Goal: Task Accomplishment & Management: Manage account settings

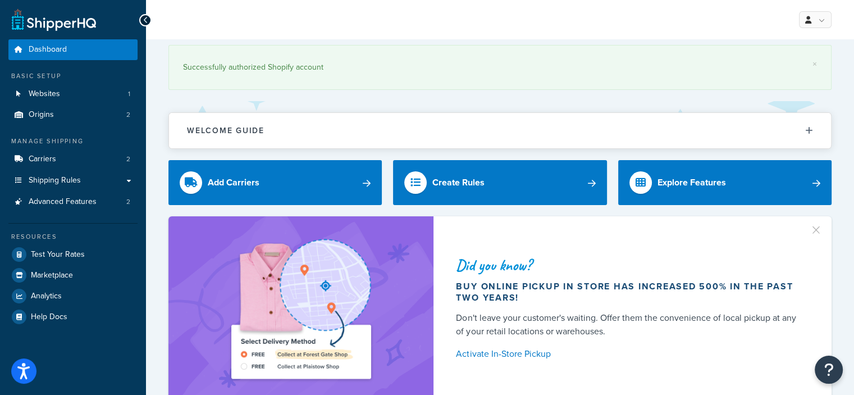
scroll to position [20, 0]
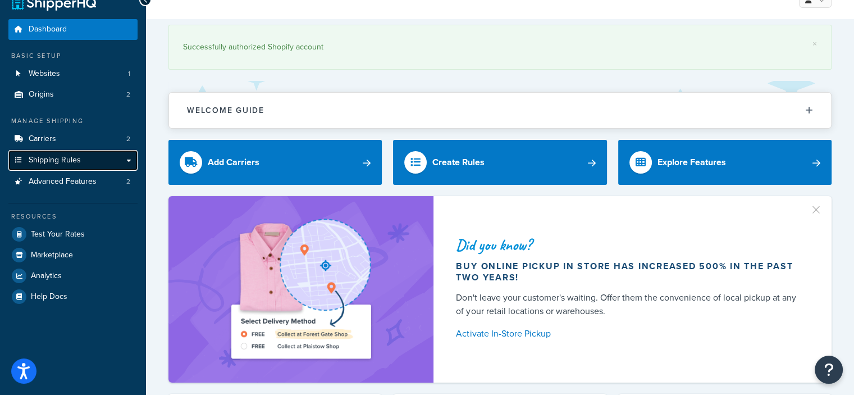
click at [103, 163] on link "Shipping Rules" at bounding box center [72, 160] width 129 height 21
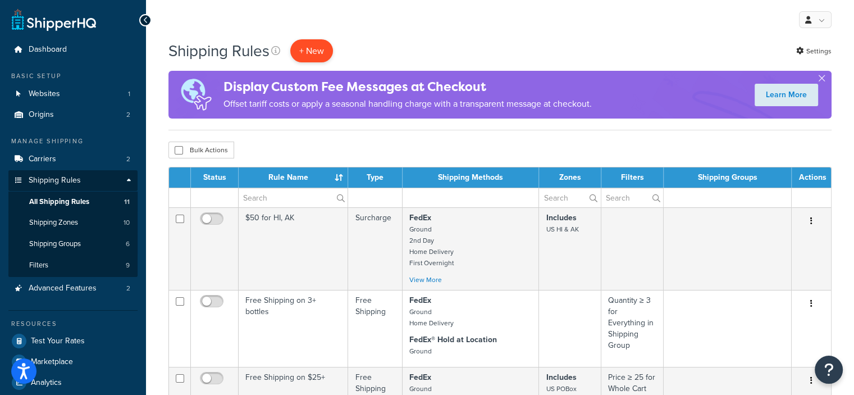
click at [321, 40] on p "+ New" at bounding box center [311, 50] width 43 height 23
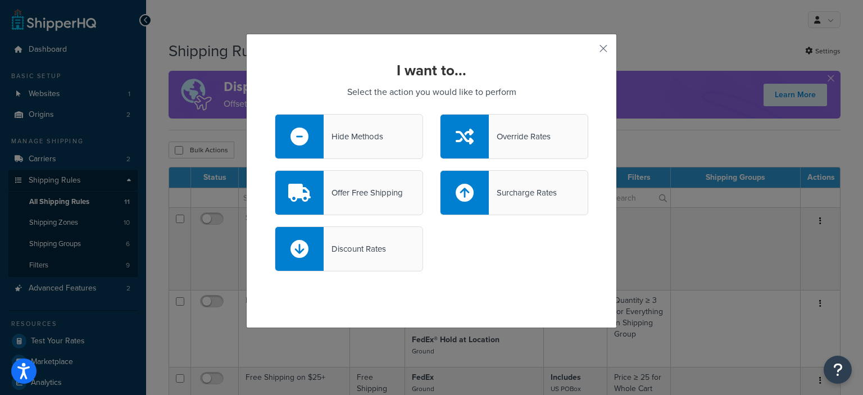
click at [527, 190] on div "Surcharge Rates" at bounding box center [523, 193] width 68 height 16
click at [0, 0] on input "Surcharge Rates" at bounding box center [0, 0] width 0 height 0
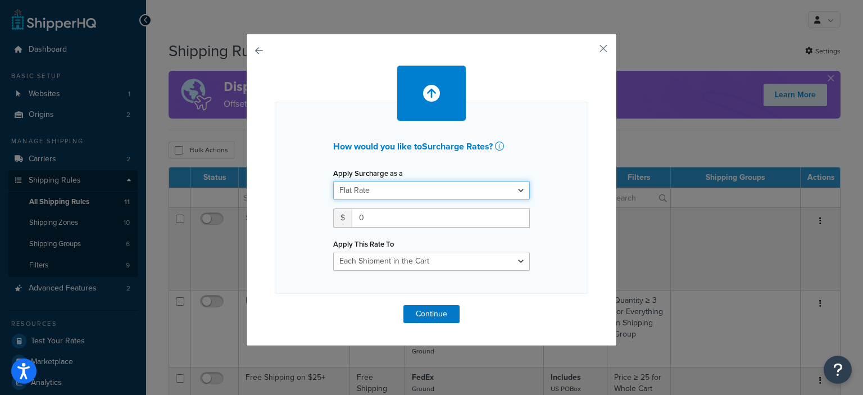
click at [510, 188] on select "Flat Rate Percentage Flat Rate & Percentage" at bounding box center [431, 190] width 197 height 19
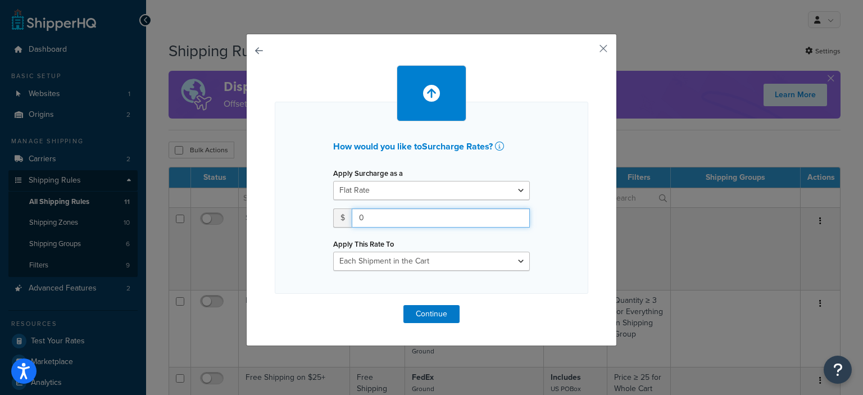
click at [484, 223] on input "0" at bounding box center [441, 217] width 178 height 19
click at [514, 218] on input "1" at bounding box center [441, 217] width 178 height 19
click at [514, 218] on input "0" at bounding box center [441, 217] width 178 height 19
click at [514, 218] on input "1" at bounding box center [441, 217] width 178 height 19
type input "2"
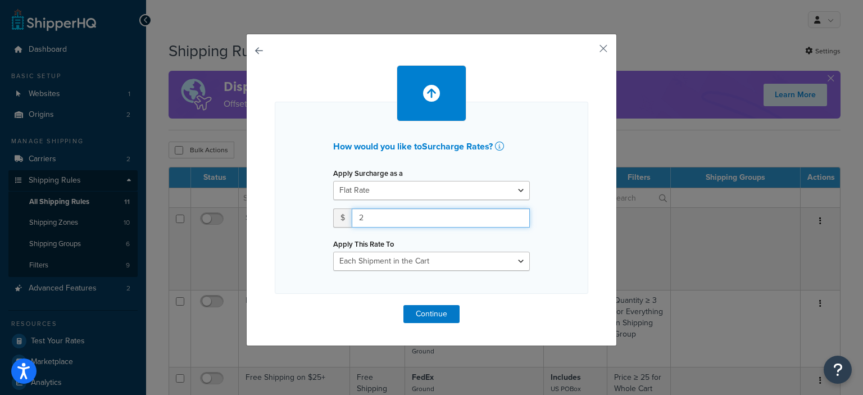
click at [514, 214] on input "2" at bounding box center [441, 217] width 178 height 19
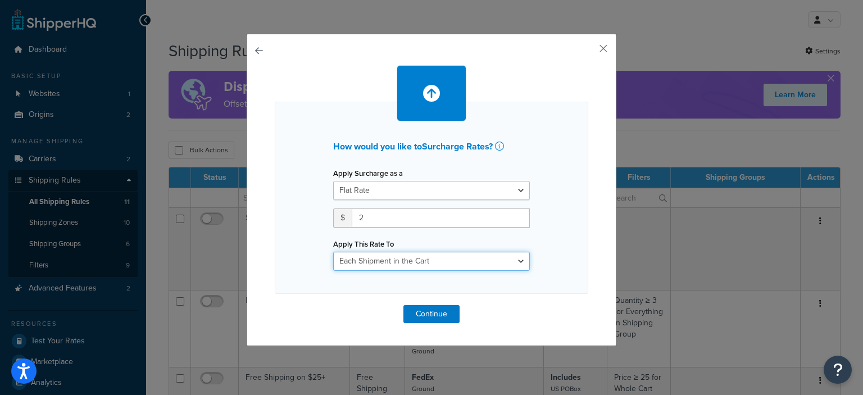
click at [519, 261] on select "Each Shipment in the Cart Each Shipping Group in the Cart Each Item within a Sh…" at bounding box center [431, 261] width 197 height 19
click at [333, 252] on select "Each Shipment in the Cart Each Shipping Group in the Cart Each Item within a Sh…" at bounding box center [431, 261] width 197 height 19
click at [433, 314] on button "Continue" at bounding box center [431, 314] width 56 height 18
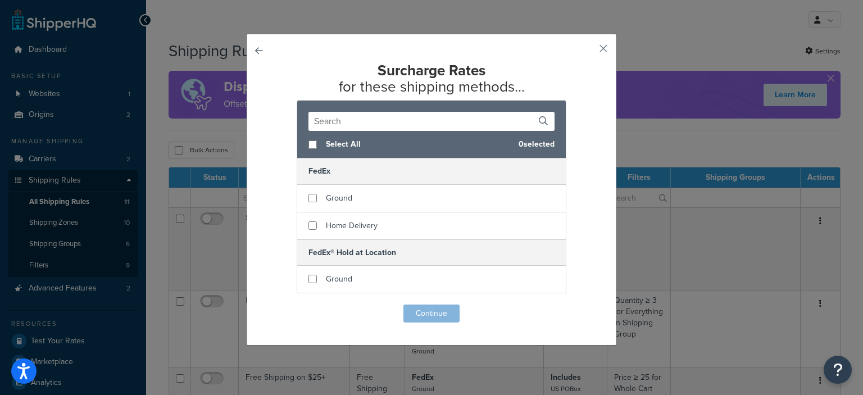
click at [451, 122] on input "text" at bounding box center [431, 121] width 246 height 19
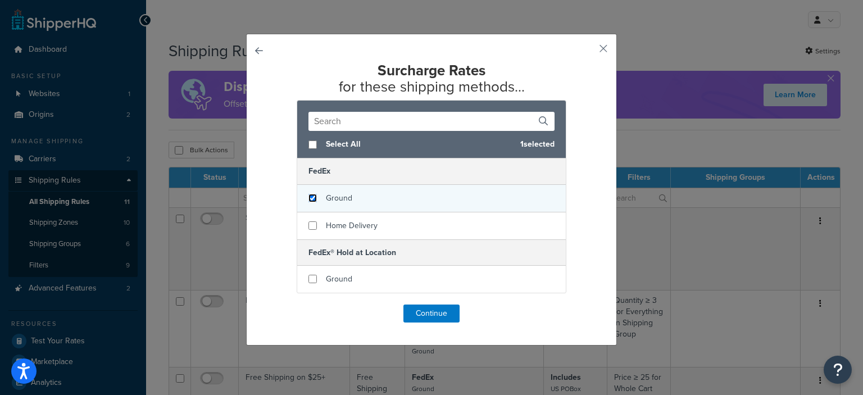
click at [308, 199] on input "checkbox" at bounding box center [312, 198] width 8 height 8
checkbox input "true"
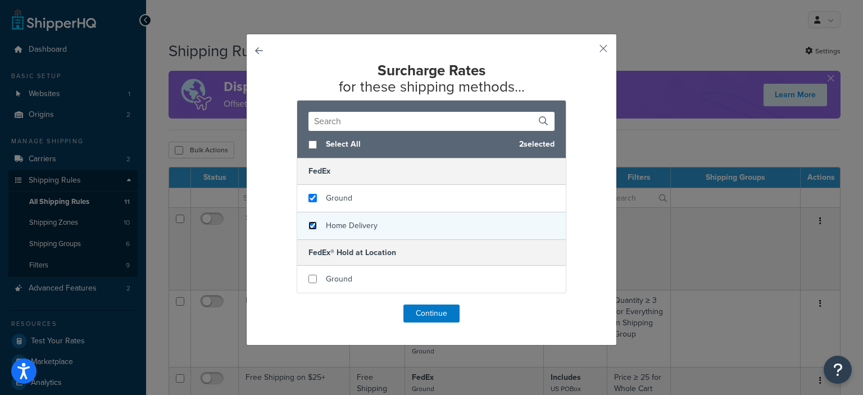
click at [308, 225] on input "checkbox" at bounding box center [312, 225] width 8 height 8
checkbox input "true"
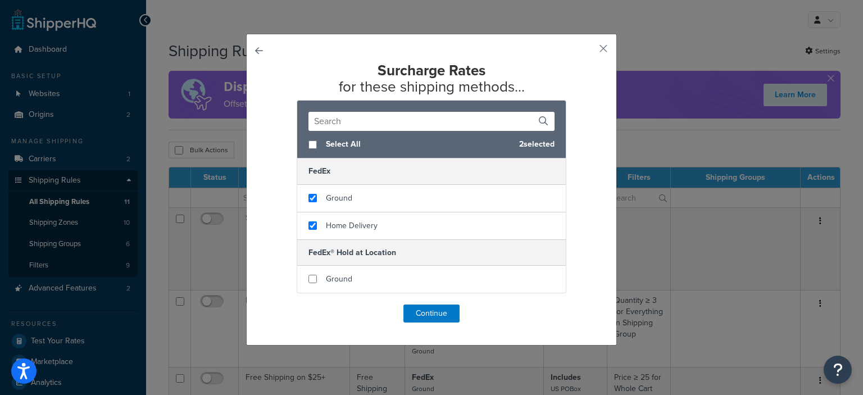
click at [308, 151] on div "Select All 2 selected" at bounding box center [431, 145] width 268 height 28
checkbox input "true"
click at [413, 310] on button "Continue" at bounding box center [431, 313] width 56 height 18
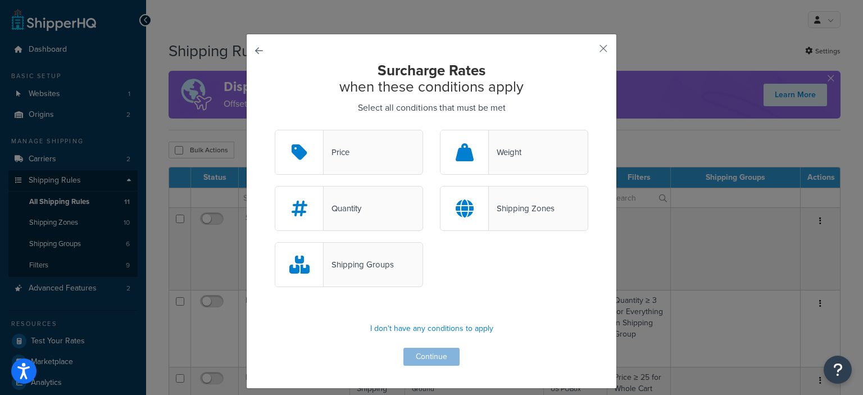
click at [531, 229] on div "Shipping Zones" at bounding box center [514, 208] width 148 height 45
click at [0, 0] on input "Shipping Zones" at bounding box center [0, 0] width 0 height 0
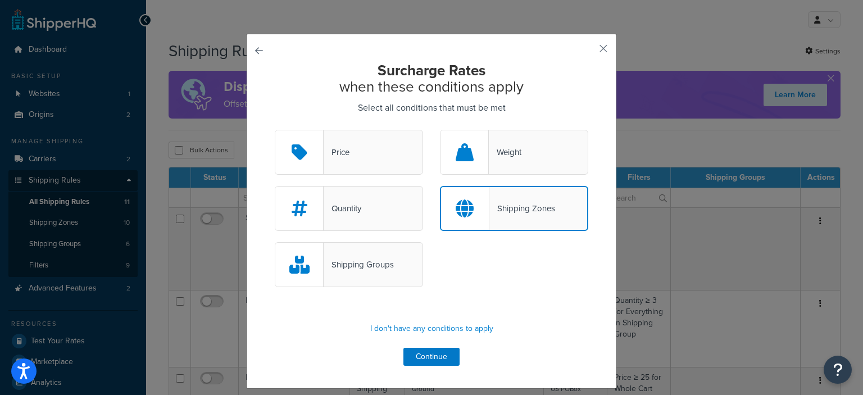
click at [528, 215] on div "Shipping Zones" at bounding box center [522, 208] width 66 height 16
click at [0, 0] on input "Shipping Zones" at bounding box center [0, 0] width 0 height 0
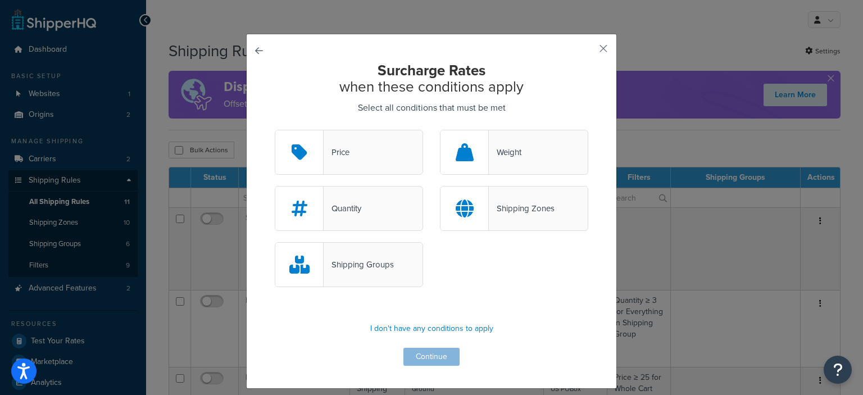
click at [528, 215] on div "Shipping Zones" at bounding box center [522, 208] width 66 height 16
click at [0, 0] on input "Shipping Zones" at bounding box center [0, 0] width 0 height 0
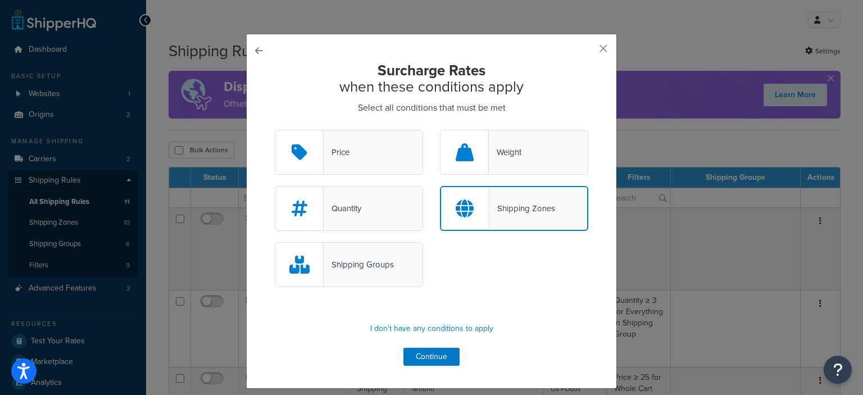
click at [365, 258] on div "Shipping Groups" at bounding box center [358, 265] width 70 height 16
click at [0, 0] on input "Shipping Groups" at bounding box center [0, 0] width 0 height 0
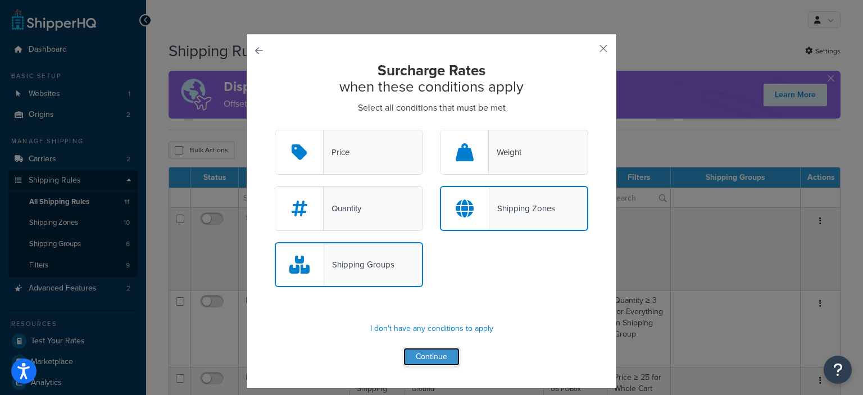
click at [428, 359] on button "Continue" at bounding box center [431, 357] width 56 height 18
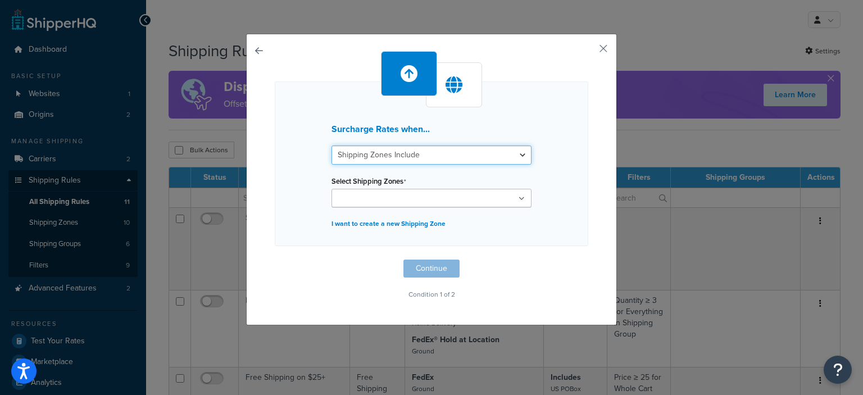
click at [485, 158] on select "Shipping Zones Include Shipping Zones Do Not Include" at bounding box center [431, 154] width 200 height 19
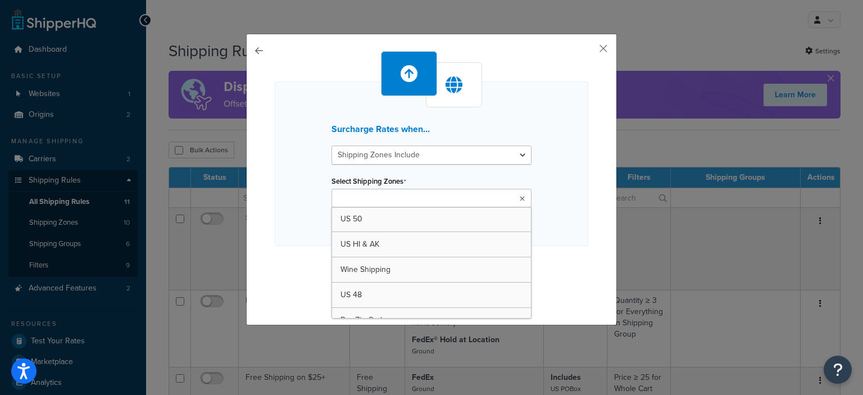
click at [468, 199] on ul at bounding box center [431, 198] width 200 height 19
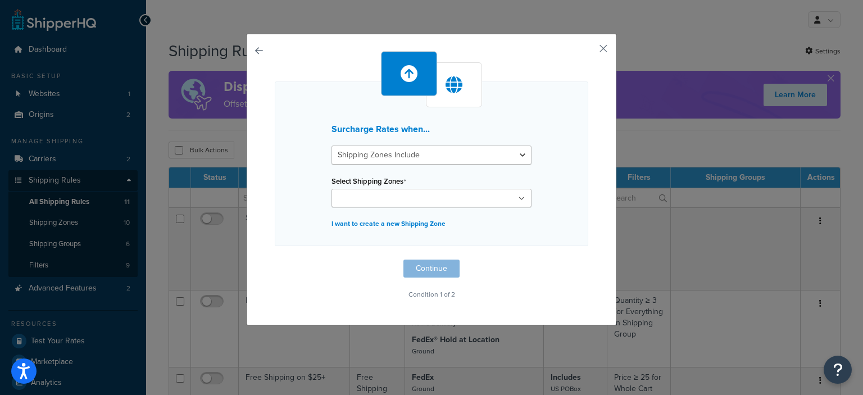
click at [532, 174] on div "Surcharge Rates when... Shipping Zones Include Shipping Zones Do Not Include Se…" at bounding box center [431, 163] width 313 height 165
click at [427, 222] on p "I want to create a new Shipping Zone" at bounding box center [431, 224] width 200 height 16
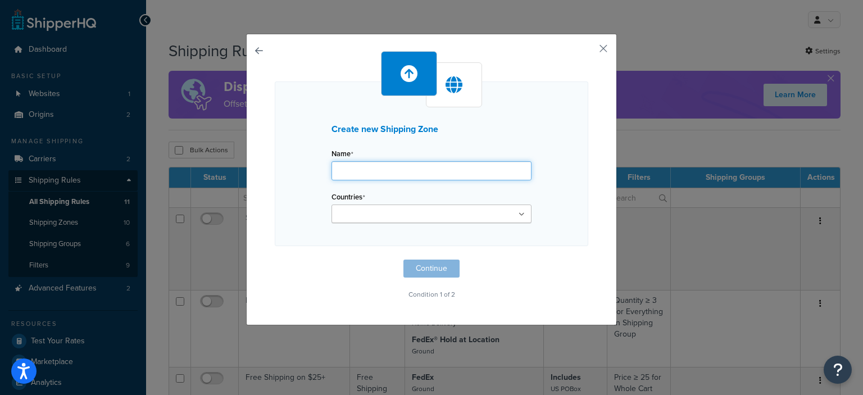
click at [434, 167] on input "Name" at bounding box center [431, 170] width 200 height 19
type input "[US_STATE] surcharge"
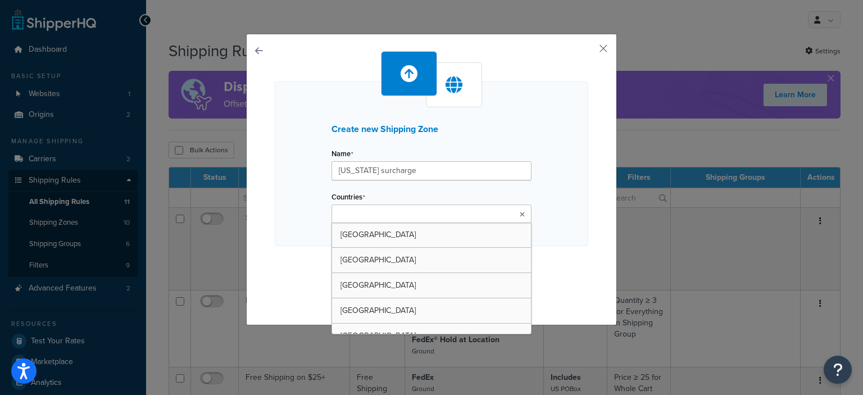
click at [485, 213] on ul at bounding box center [431, 213] width 200 height 19
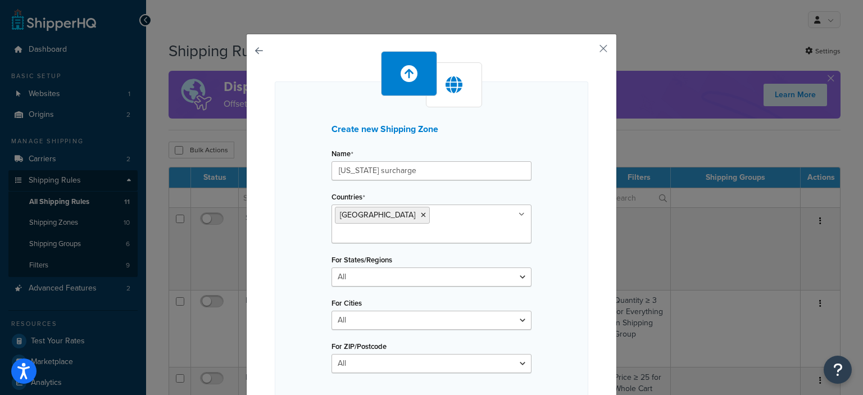
click at [553, 220] on div "Create new Shipping Zone Name Maine surcharge Countries United States United Ki…" at bounding box center [431, 238] width 313 height 314
click at [489, 267] on select "All Including Excluding" at bounding box center [431, 276] width 200 height 19
select select "including"
click at [331, 267] on select "All Including Excluding" at bounding box center [431, 276] width 200 height 19
click at [478, 311] on ul at bounding box center [431, 320] width 200 height 19
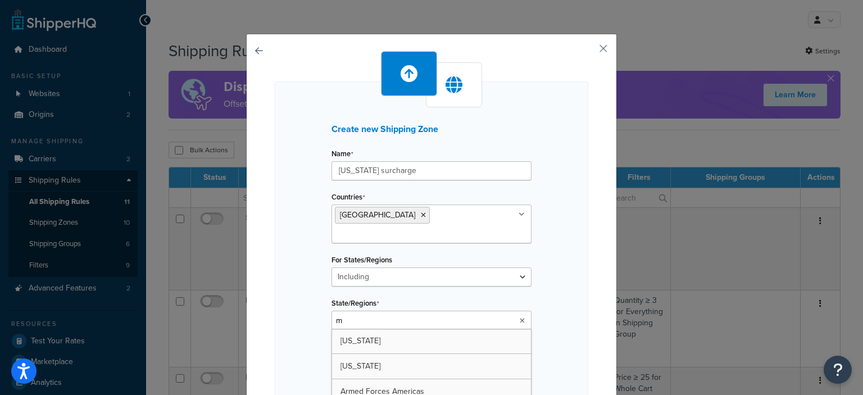
type input "ma"
click at [548, 293] on div "Create new Shipping Zone Name Maine surcharge Countries United States United Ki…" at bounding box center [431, 261] width 313 height 360
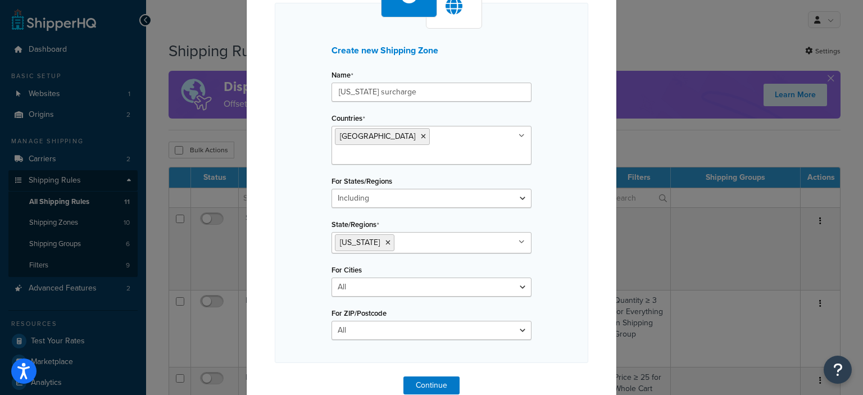
scroll to position [87, 0]
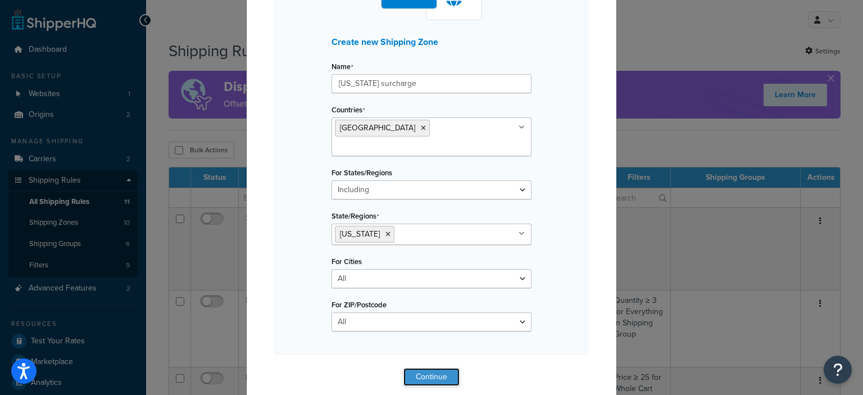
click at [434, 368] on button "Continue" at bounding box center [431, 377] width 56 height 18
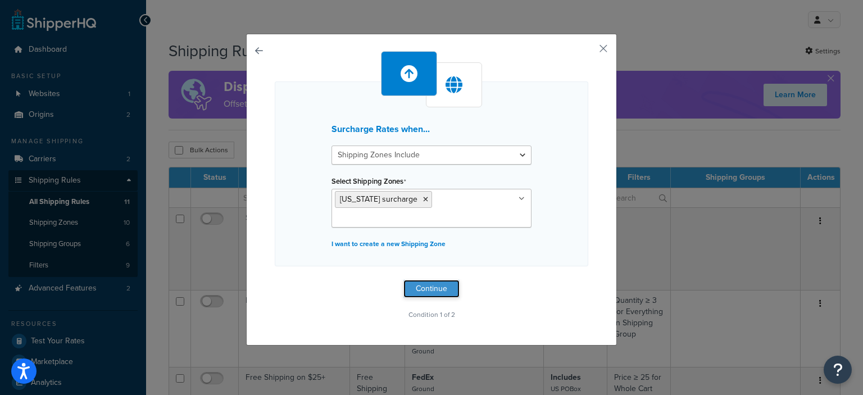
click at [435, 280] on button "Continue" at bounding box center [431, 289] width 56 height 18
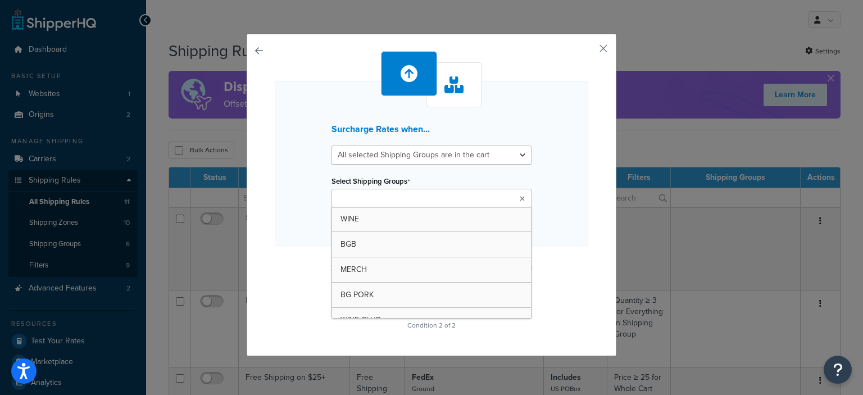
click at [452, 199] on ul at bounding box center [431, 198] width 200 height 19
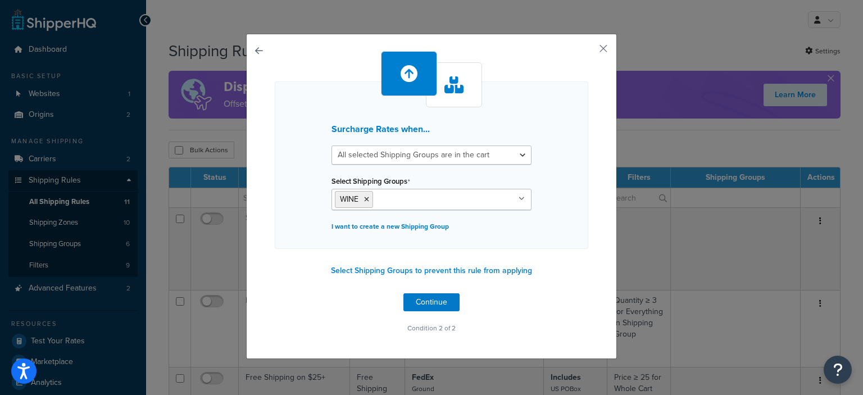
click at [536, 226] on div "Surcharge Rates when... All selected Shipping Groups are in the cart Any select…" at bounding box center [431, 164] width 313 height 167
click at [440, 301] on button "Continue" at bounding box center [431, 302] width 56 height 18
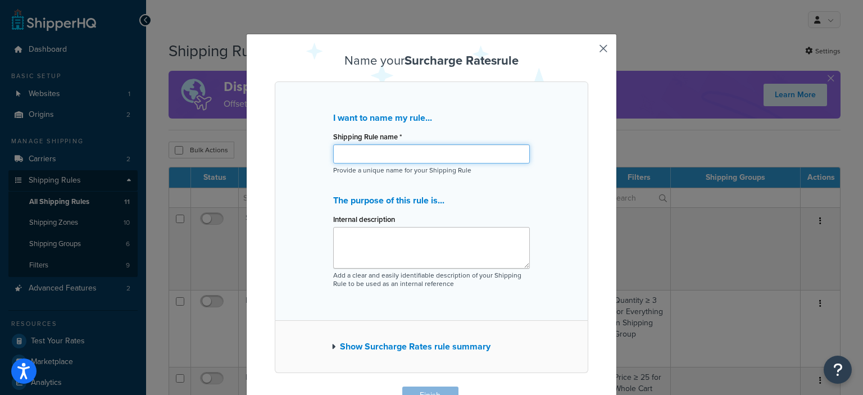
click at [456, 159] on input "Shipping Rule name *" at bounding box center [431, 153] width 197 height 19
type input "[US_STATE] surcharge test"
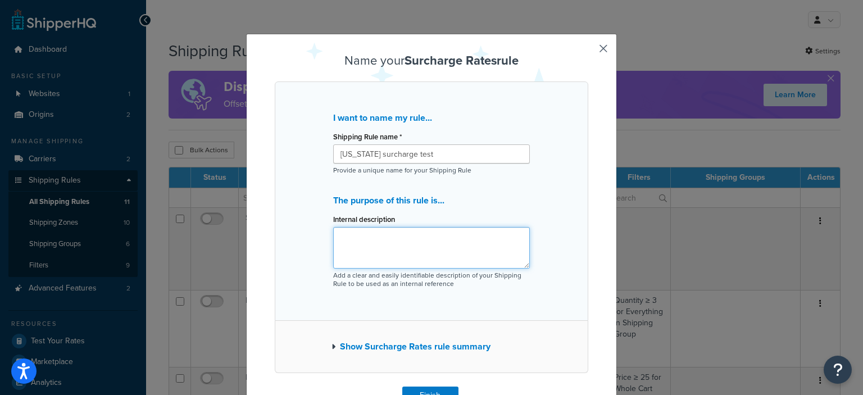
click at [454, 231] on textarea "Internal description" at bounding box center [431, 248] width 197 height 42
type textarea "C"
type textarea "Add surcharge to wine orders shipping to Maine"
click at [436, 389] on button "Finish" at bounding box center [430, 395] width 56 height 18
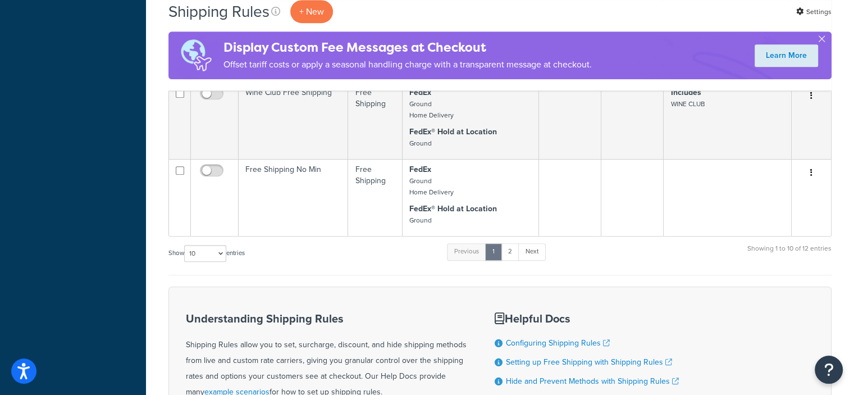
scroll to position [723, 0]
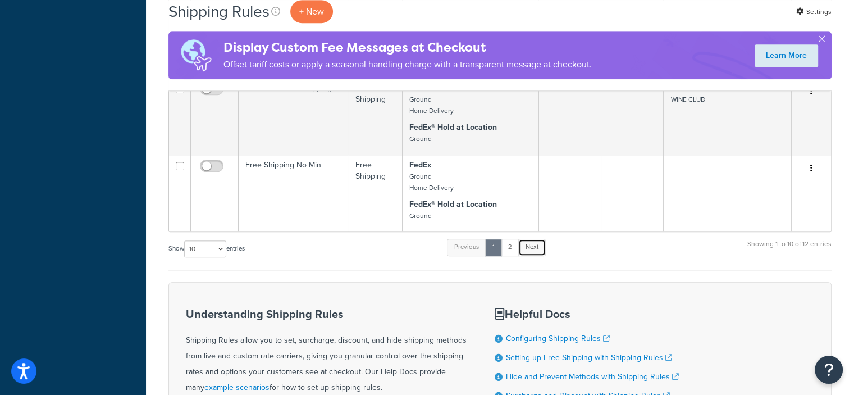
click at [545, 249] on link "Next" at bounding box center [532, 247] width 28 height 17
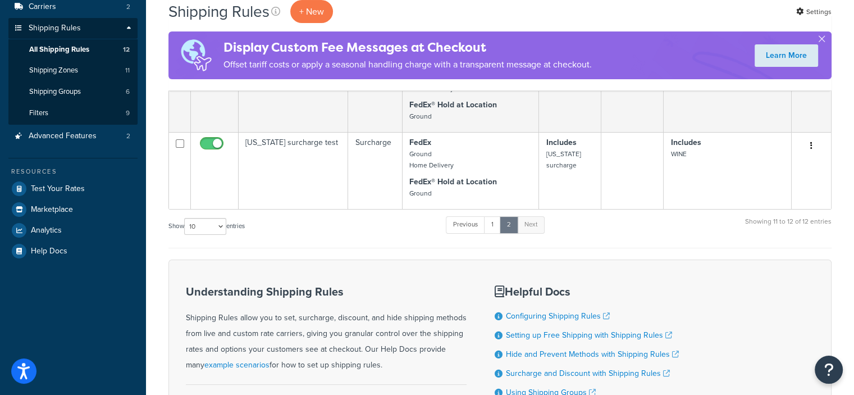
scroll to position [162, 0]
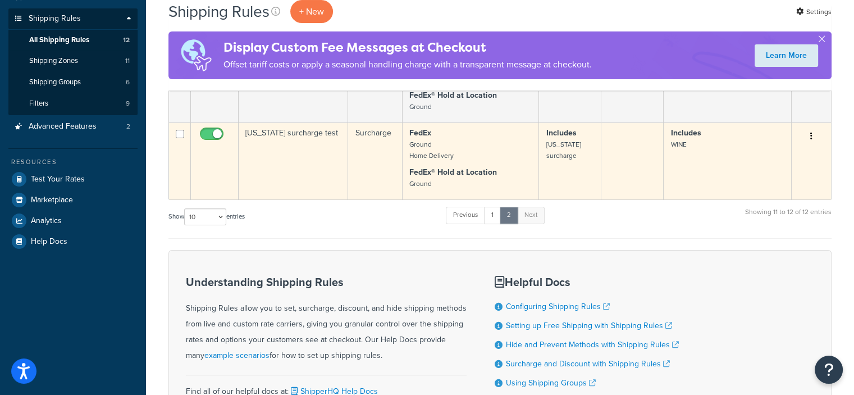
click at [809, 128] on button "button" at bounding box center [812, 136] width 16 height 18
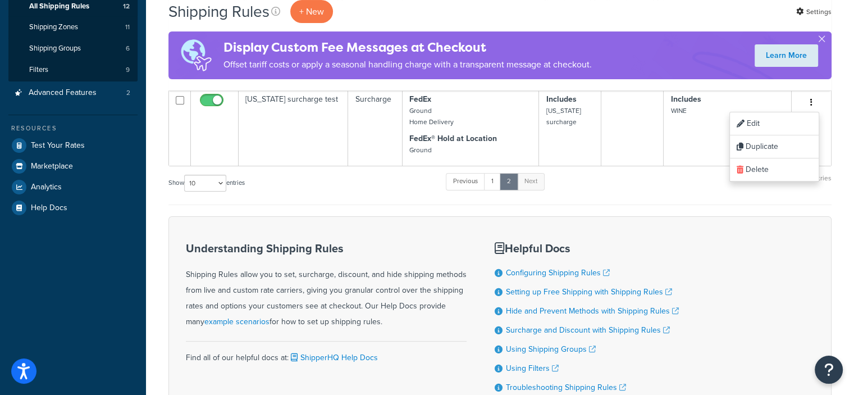
scroll to position [195, 0]
click at [798, 56] on link "Learn More" at bounding box center [786, 55] width 63 height 22
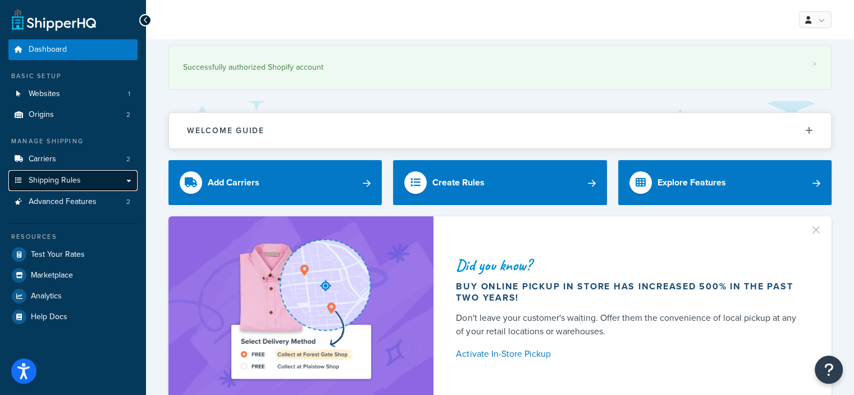
click at [83, 175] on link "Shipping Rules" at bounding box center [72, 180] width 129 height 21
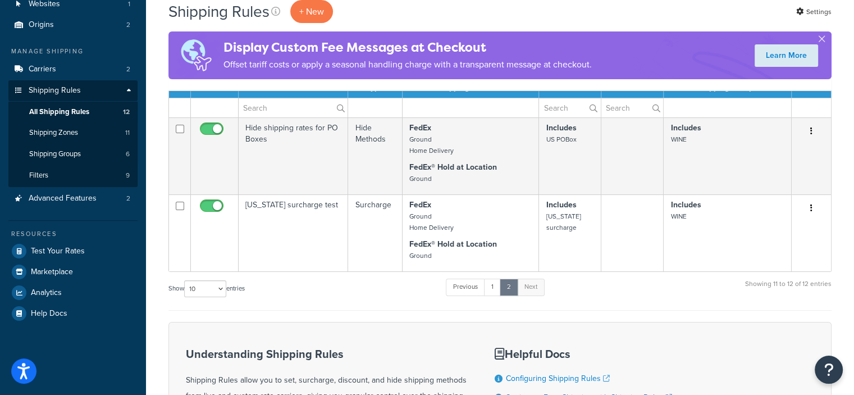
scroll to position [88, 0]
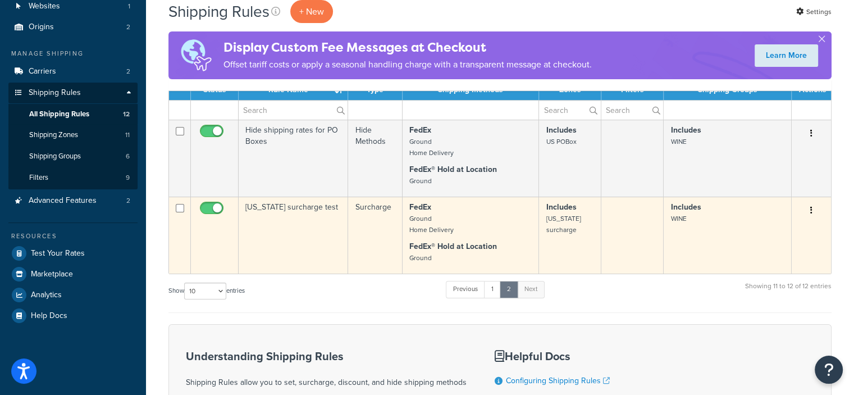
click at [810, 212] on icon "button" at bounding box center [811, 210] width 2 height 8
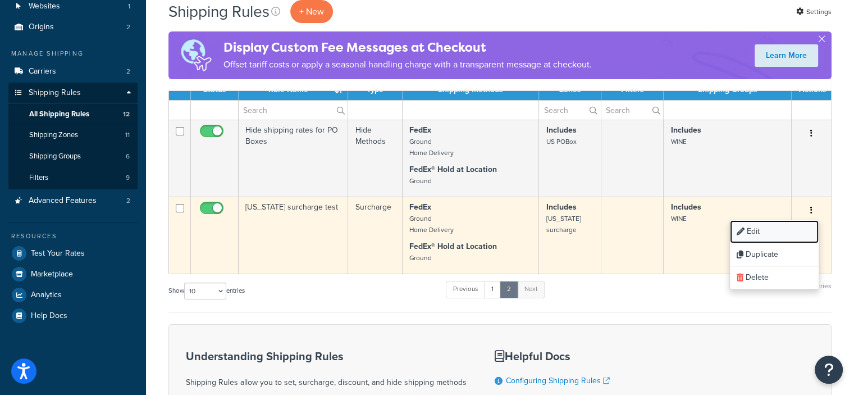
click at [783, 236] on link "Edit" at bounding box center [774, 231] width 89 height 23
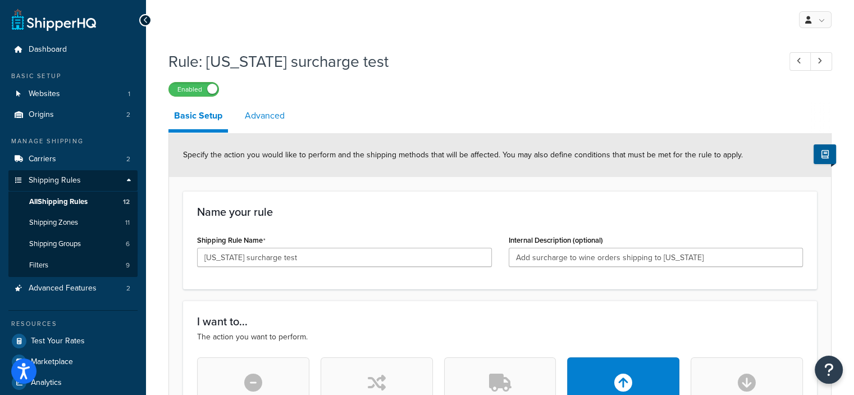
click at [276, 115] on link "Advanced" at bounding box center [264, 115] width 51 height 27
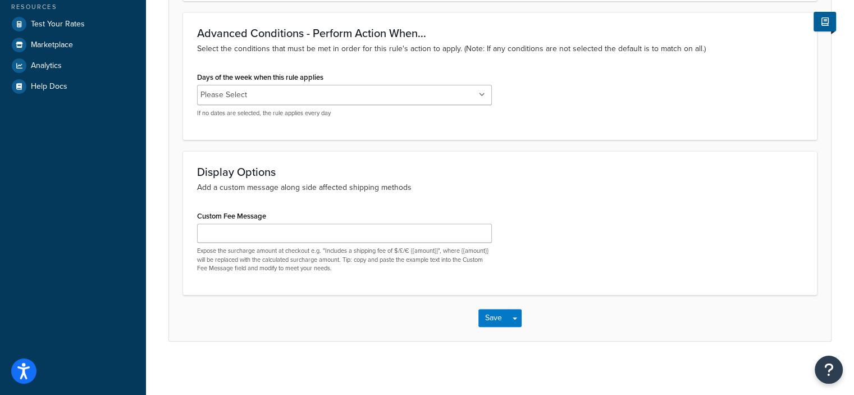
scroll to position [319, 0]
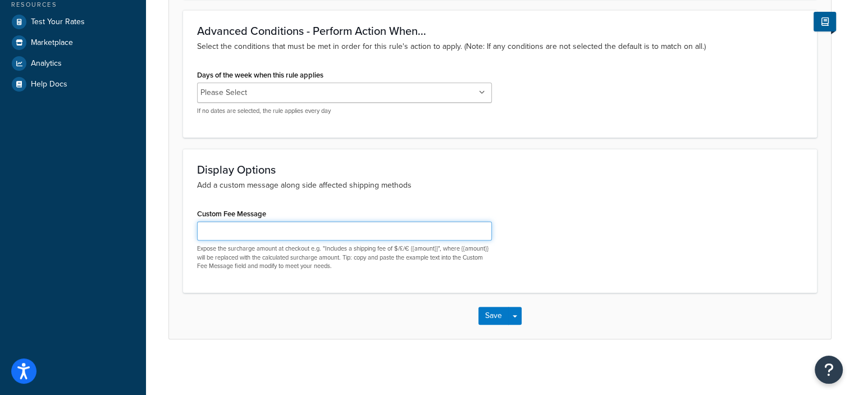
click at [402, 225] on input "Custom Fee Message" at bounding box center [344, 230] width 295 height 19
click at [234, 231] on input "Includes Maine Surcharge" at bounding box center [344, 230] width 295 height 19
type input "Includes $2 Maine Surcharge"
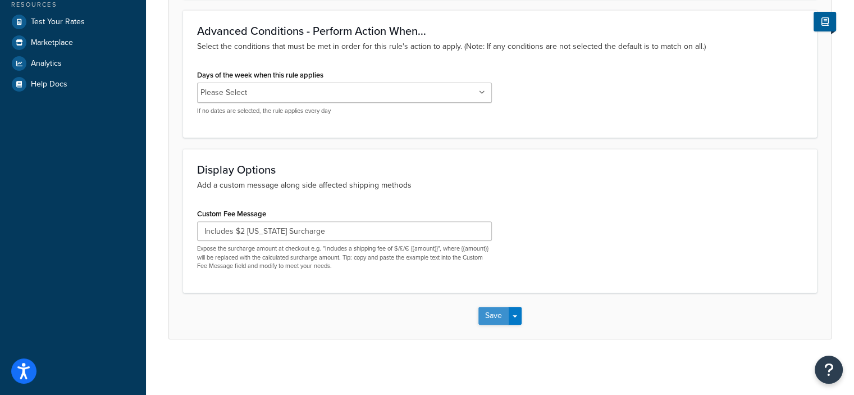
click at [500, 321] on button "Save" at bounding box center [493, 316] width 30 height 18
